Goal: Information Seeking & Learning: Learn about a topic

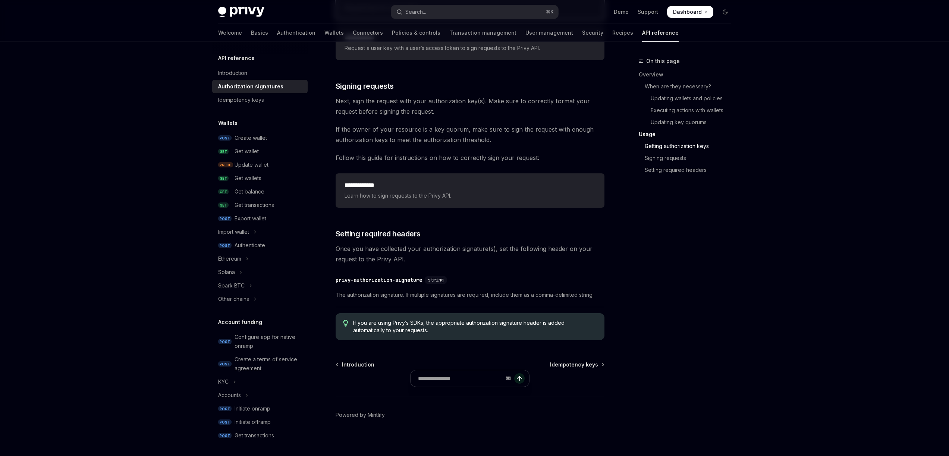
scroll to position [1111, 0]
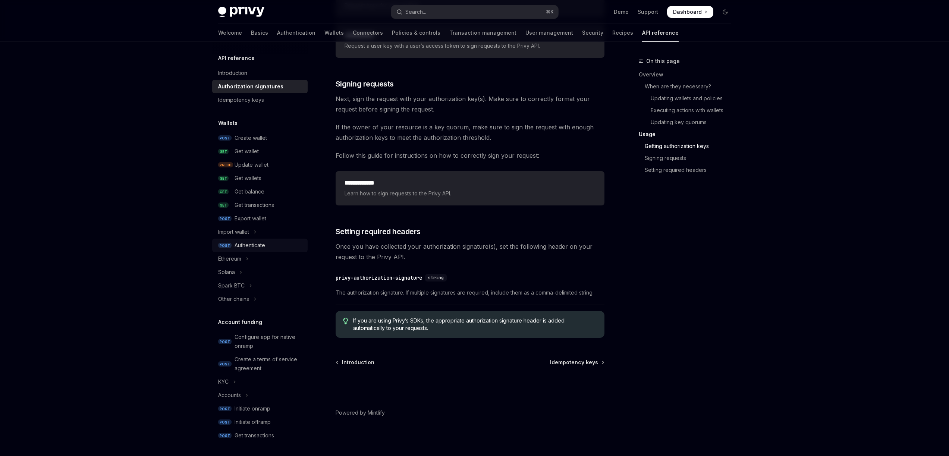
click at [257, 245] on div "Authenticate" at bounding box center [249, 245] width 31 height 9
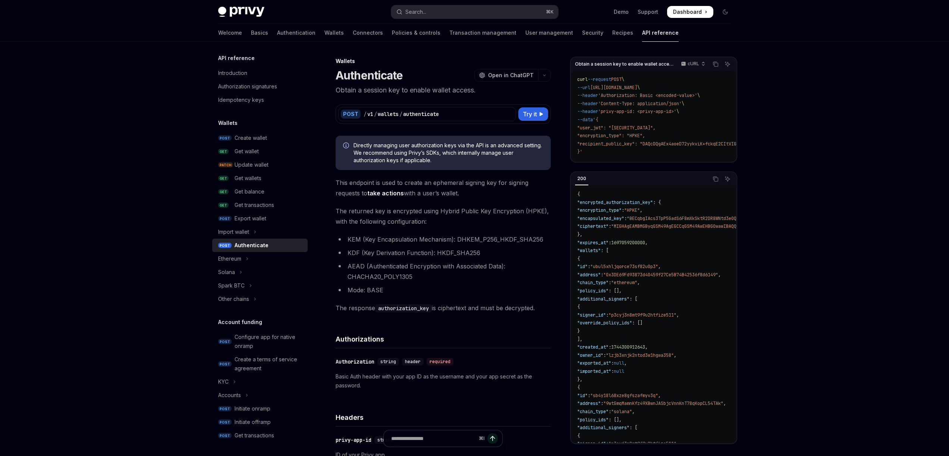
type textarea "*"
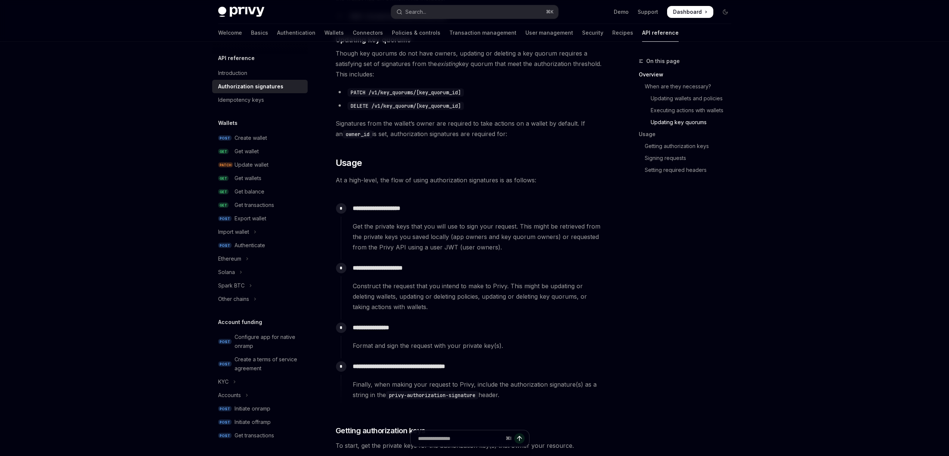
scroll to position [777, 0]
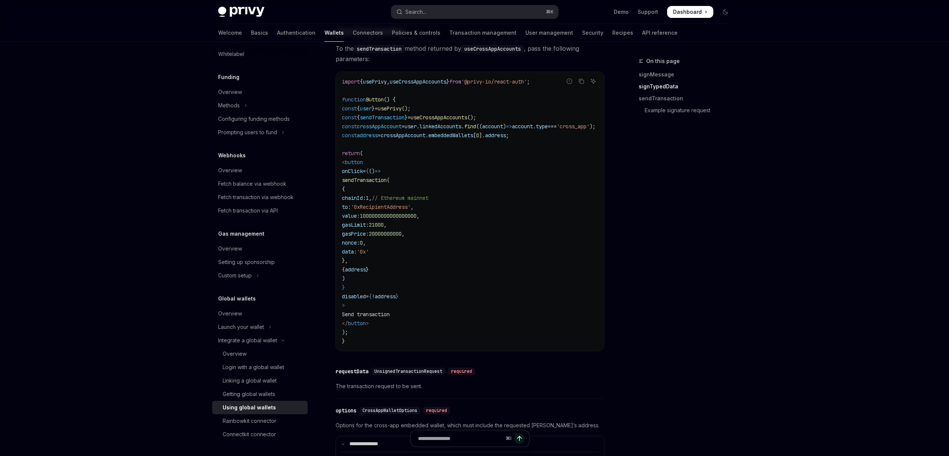
scroll to position [809, 0]
